Goal: Information Seeking & Learning: Learn about a topic

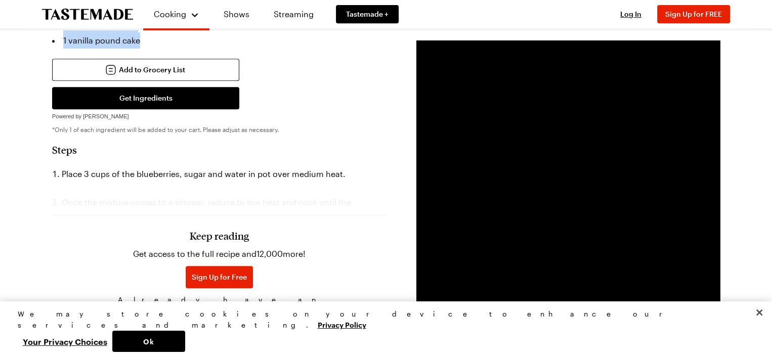
scroll to position [383, 4]
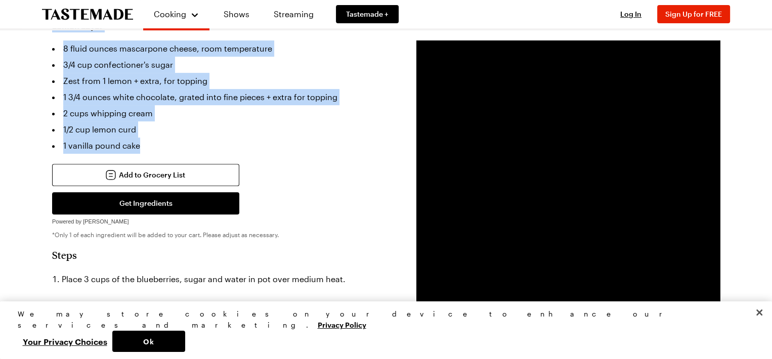
drag, startPoint x: 54, startPoint y: 109, endPoint x: 375, endPoint y: 121, distance: 321.8
click at [375, 121] on article "Blueberry Lemon Icebox Cake Lemon mascarpone cream and blueberry compote are la…" at bounding box center [385, 224] width 667 height 1016
copy article "Blueberry Lemon Icebox Cake Lemon mascarpone cream and blueberry compote are la…"
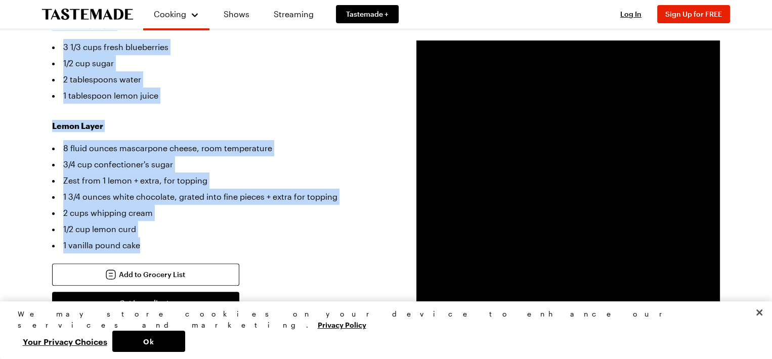
scroll to position [282, 4]
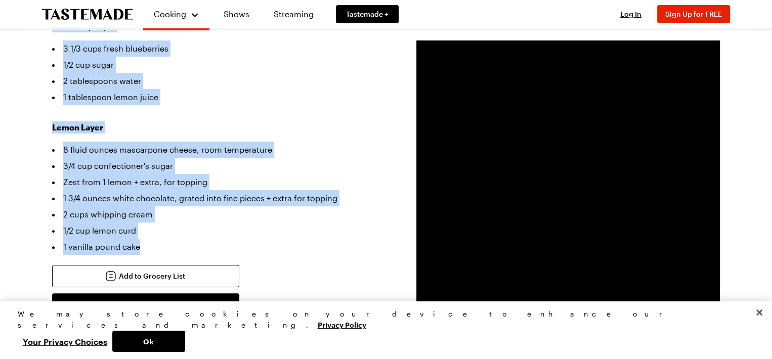
copy article "Blueberry Lemon Icebox Cake Lemon mascarpone cream and blueberry compote are la…"
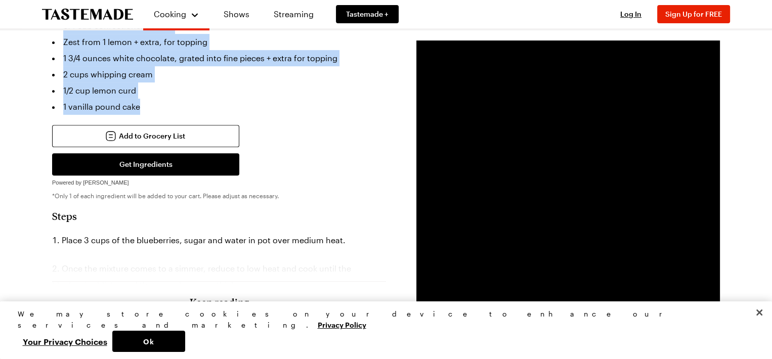
scroll to position [484, 4]
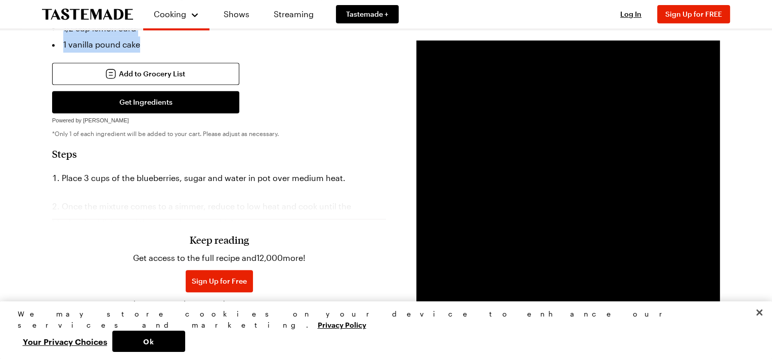
click at [86, 13] on icon "To Tastemade Home Page" at bounding box center [87, 14] width 91 height 11
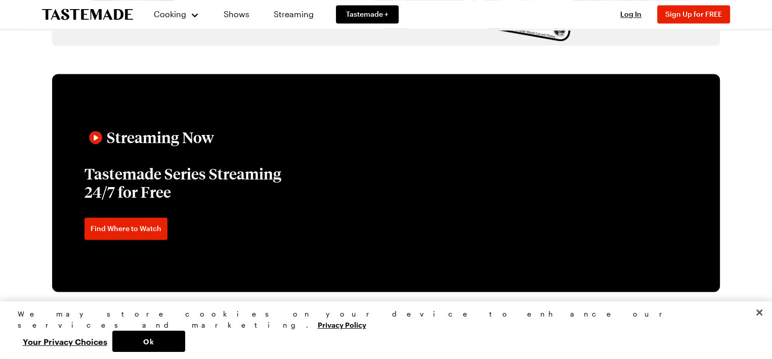
scroll to position [1365, 0]
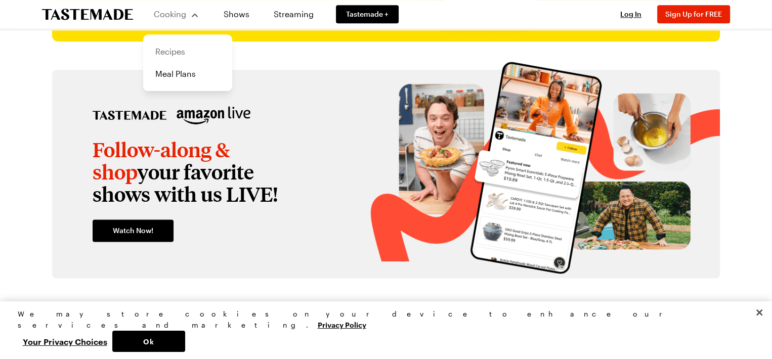
click at [171, 51] on link "Recipes" at bounding box center [187, 51] width 77 height 22
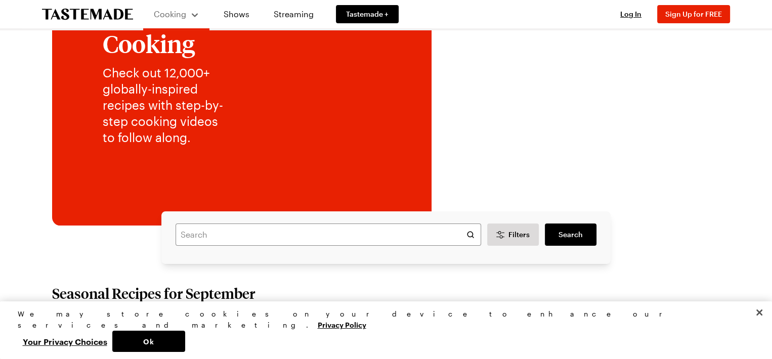
scroll to position [101, 0]
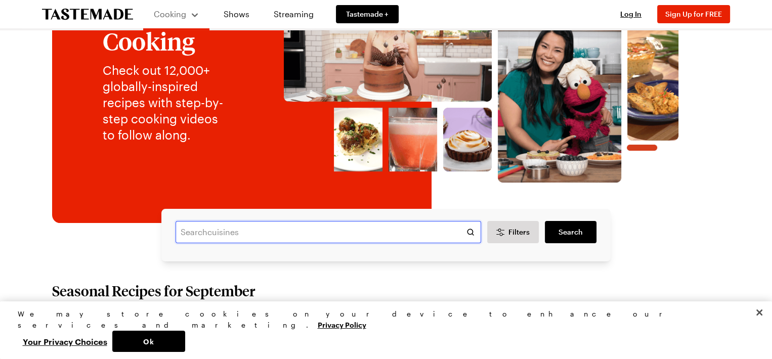
click at [190, 232] on input "text" at bounding box center [327, 232] width 305 height 22
type input "blueberry lemon icebox cake"
click at [571, 230] on span "Search" at bounding box center [570, 232] width 24 height 10
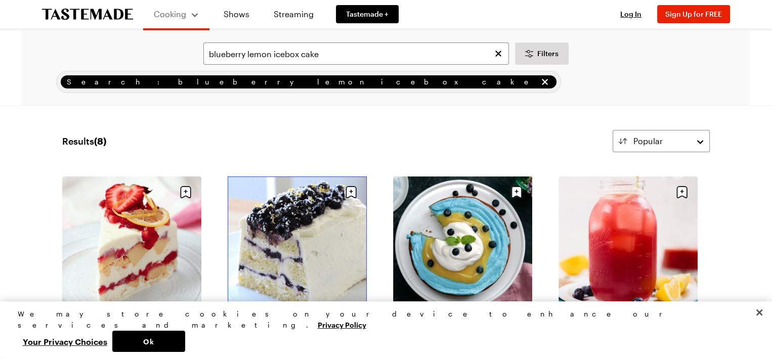
click at [295, 320] on link "Blueberry Lemon Icebox Cake" at bounding box center [297, 325] width 139 height 10
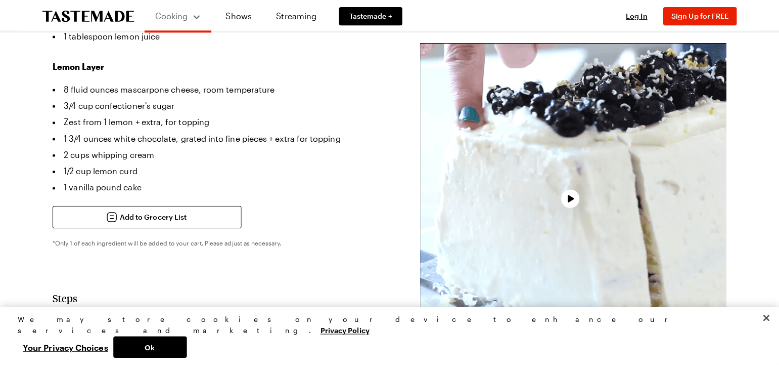
scroll to position [404, 0]
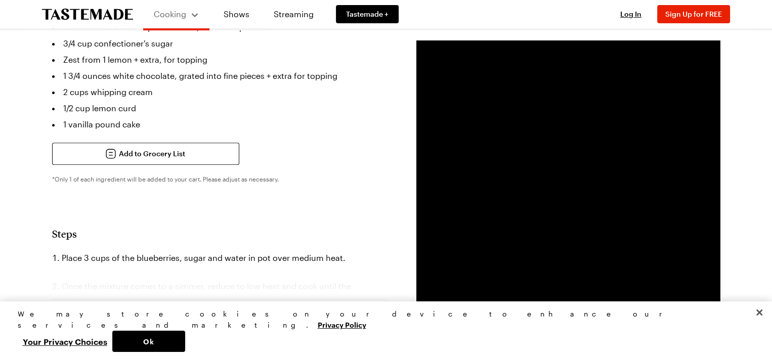
click at [202, 313] on h3 "Keep reading" at bounding box center [219, 319] width 59 height 12
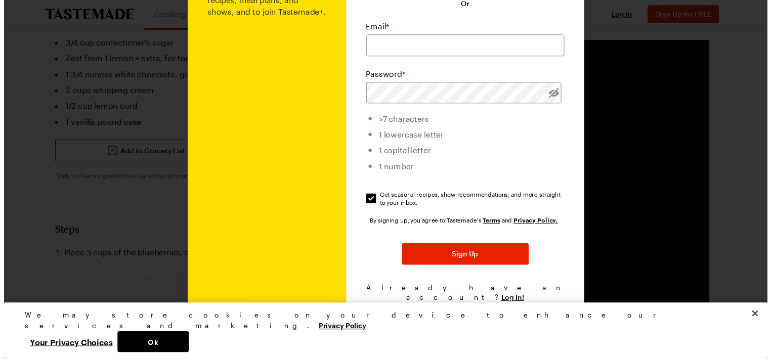
scroll to position [106, 0]
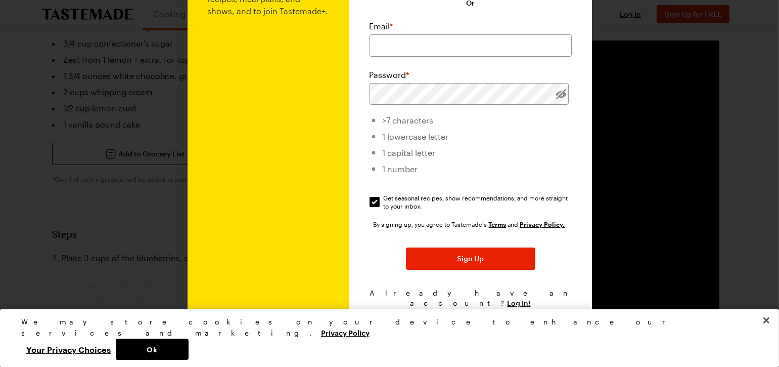
click at [33, 170] on div at bounding box center [389, 183] width 779 height 367
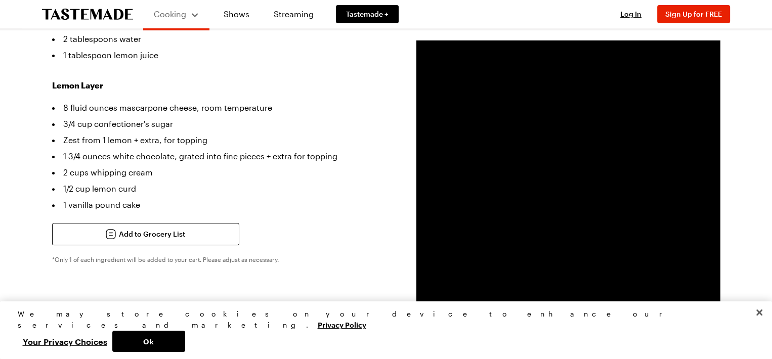
scroll to position [152, 0]
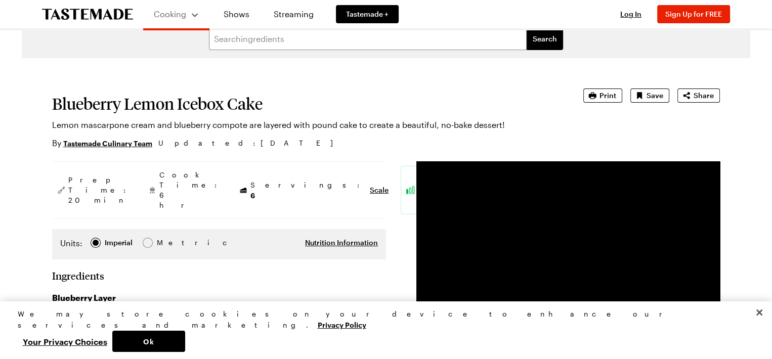
scroll to position [0, 0]
